Goal: Check status: Check status

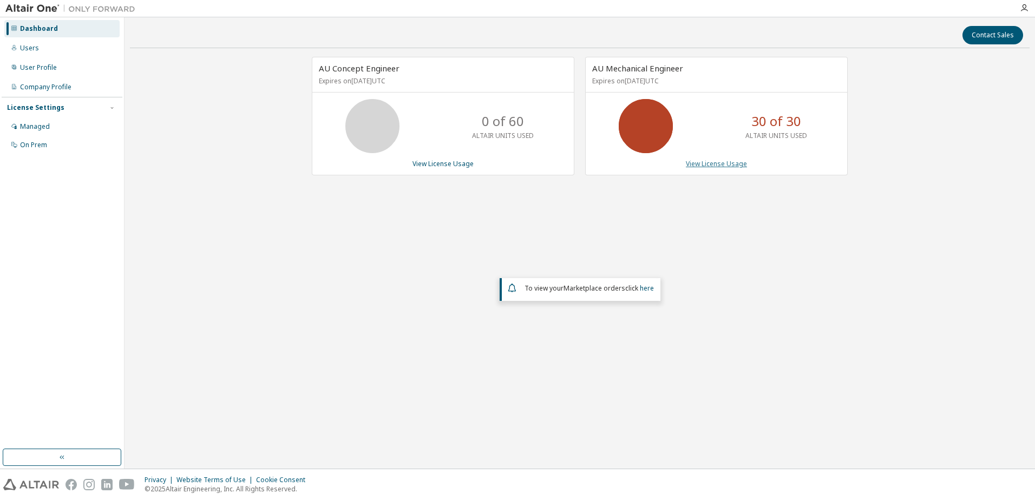
click at [726, 165] on link "View License Usage" at bounding box center [716, 163] width 61 height 9
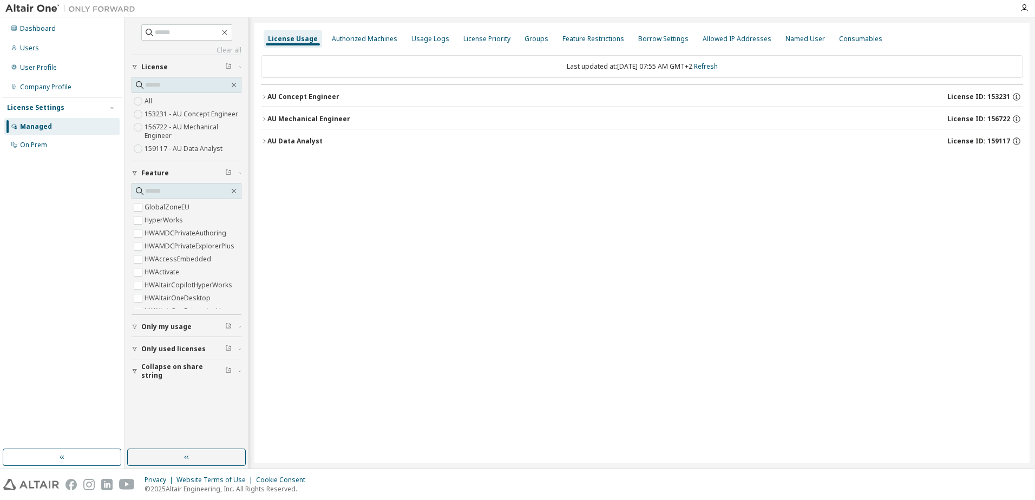
click at [261, 118] on icon "button" at bounding box center [264, 119] width 6 height 6
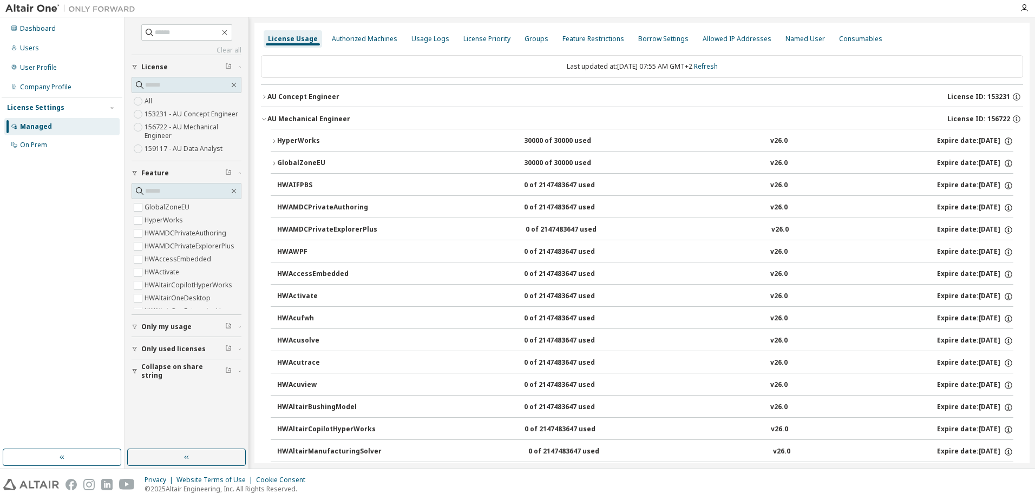
click at [271, 141] on icon "button" at bounding box center [274, 141] width 6 height 6
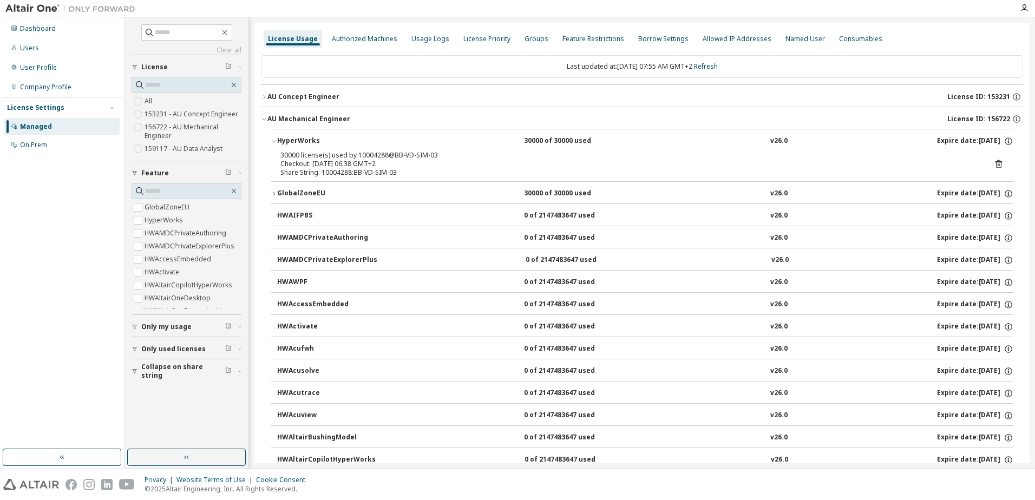
click at [274, 142] on icon "button" at bounding box center [274, 142] width 4 height 2
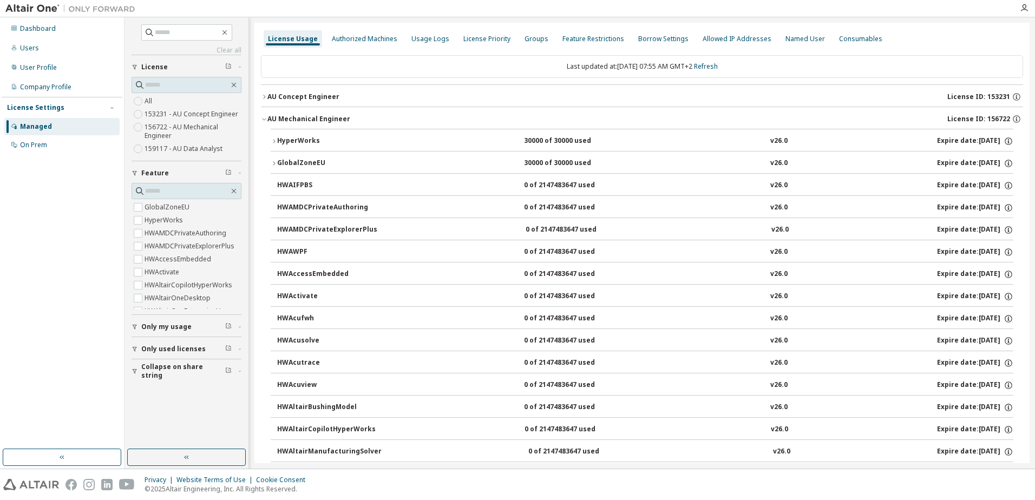
click at [274, 142] on icon "button" at bounding box center [274, 141] width 2 height 4
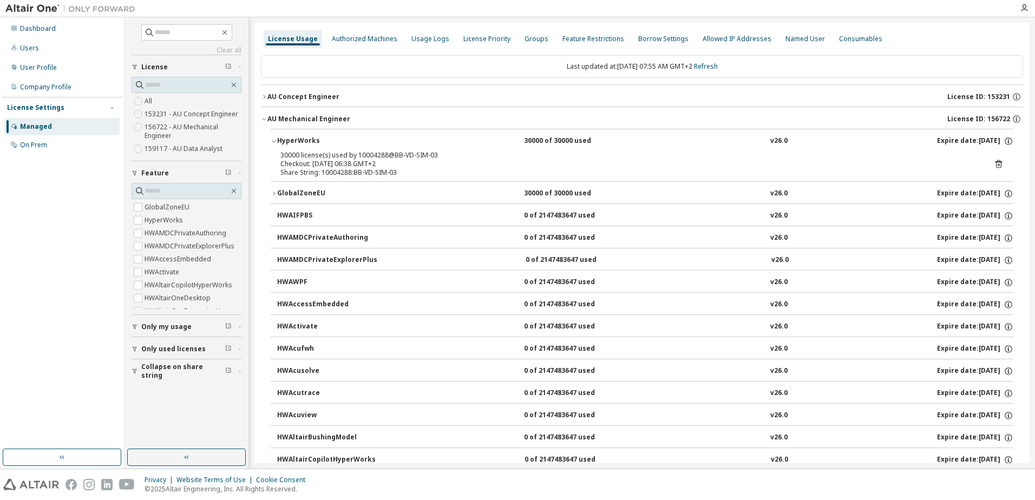
click at [277, 140] on div "HyperWorks" at bounding box center [325, 141] width 97 height 10
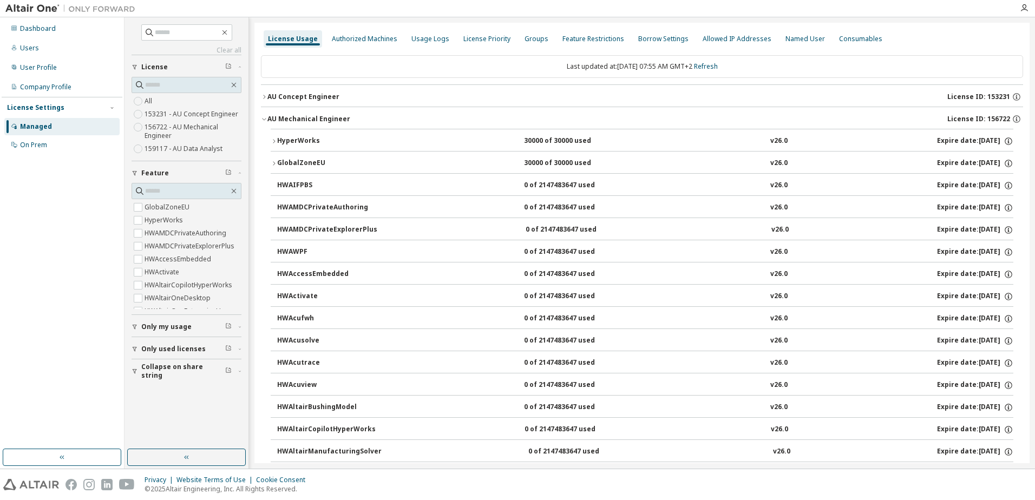
click at [278, 140] on div "HyperWorks" at bounding box center [325, 141] width 97 height 10
